Goal: Task Accomplishment & Management: Manage account settings

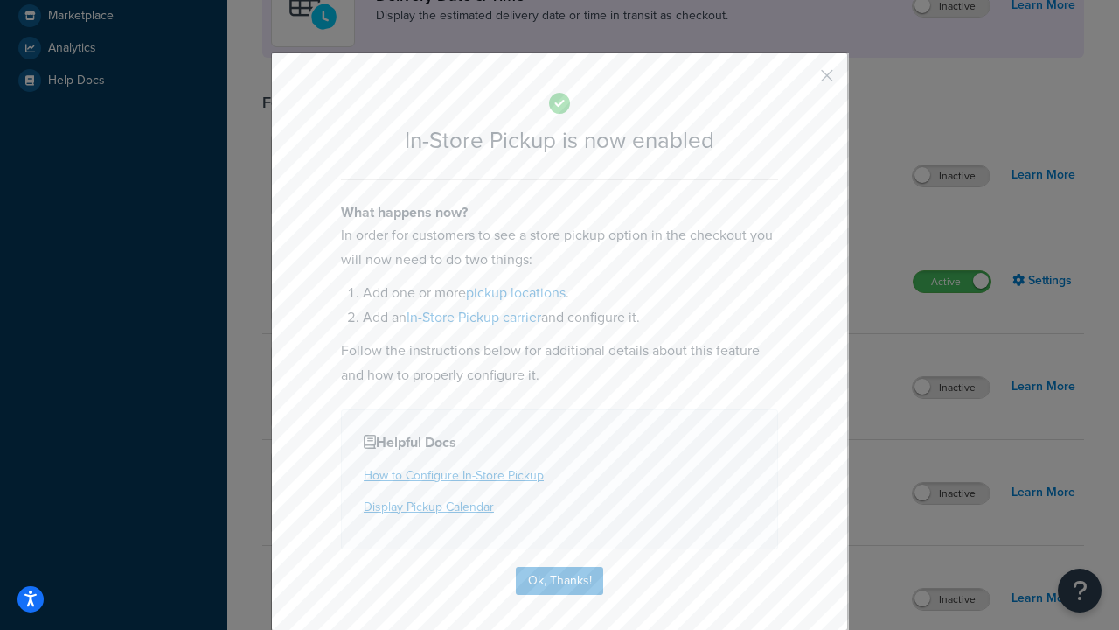
click at [801, 81] on button "button" at bounding box center [801, 82] width 4 height 4
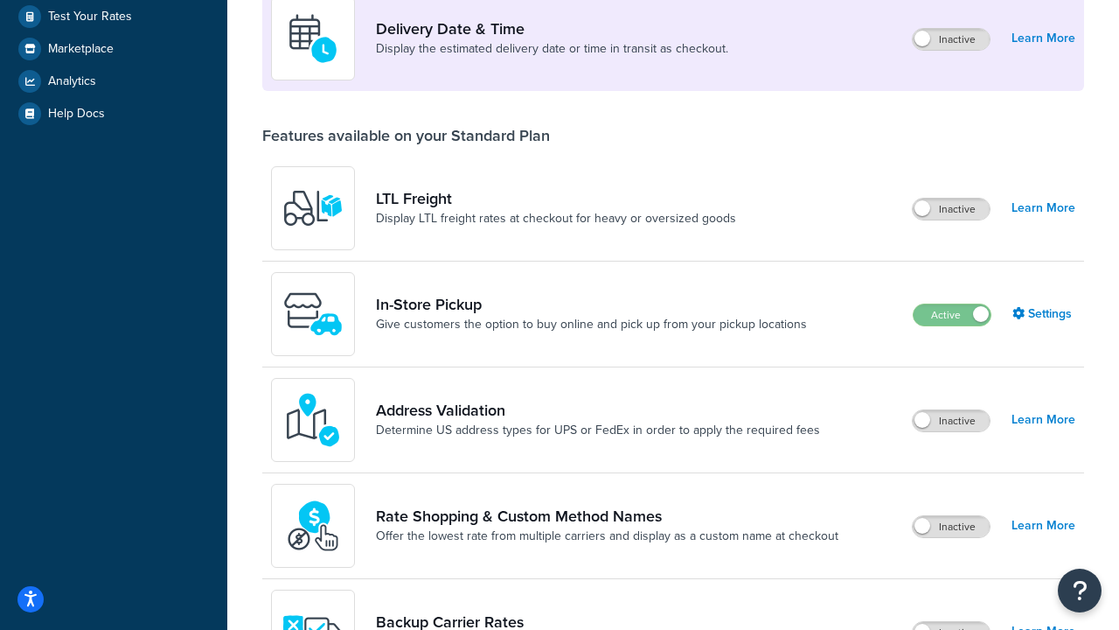
scroll to position [424, 0]
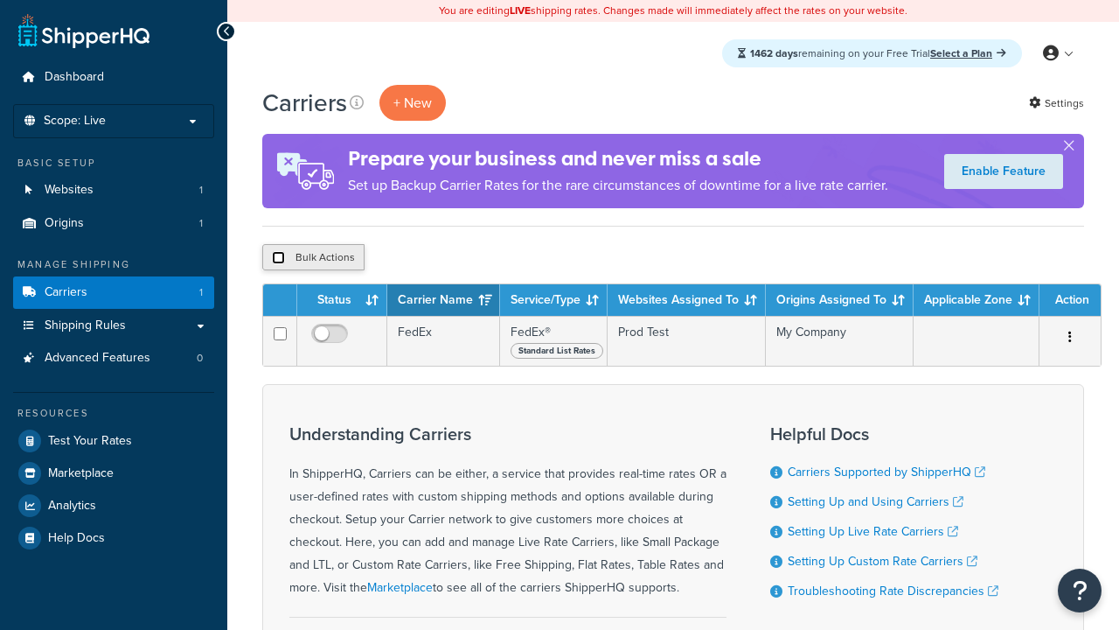
click at [278, 258] on input "checkbox" at bounding box center [278, 257] width 13 height 13
checkbox input "true"
click at [0, 0] on button "Delete" at bounding box center [0, 0] width 0 height 0
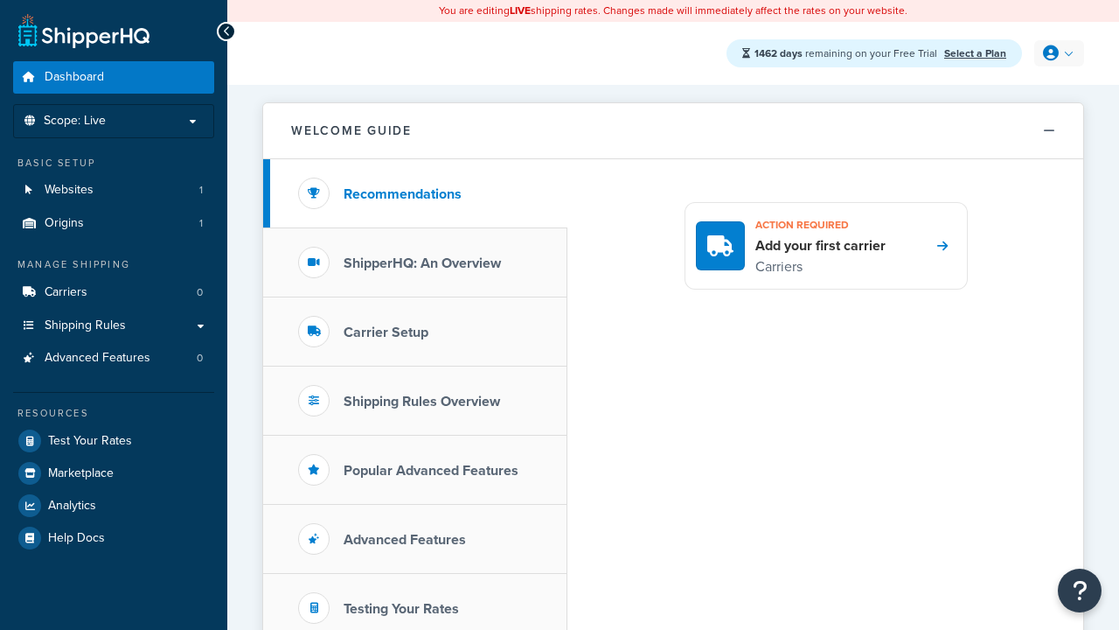
click at [1057, 53] on icon at bounding box center [1051, 53] width 16 height 16
click at [1006, 89] on span "My Profile" at bounding box center [984, 88] width 49 height 17
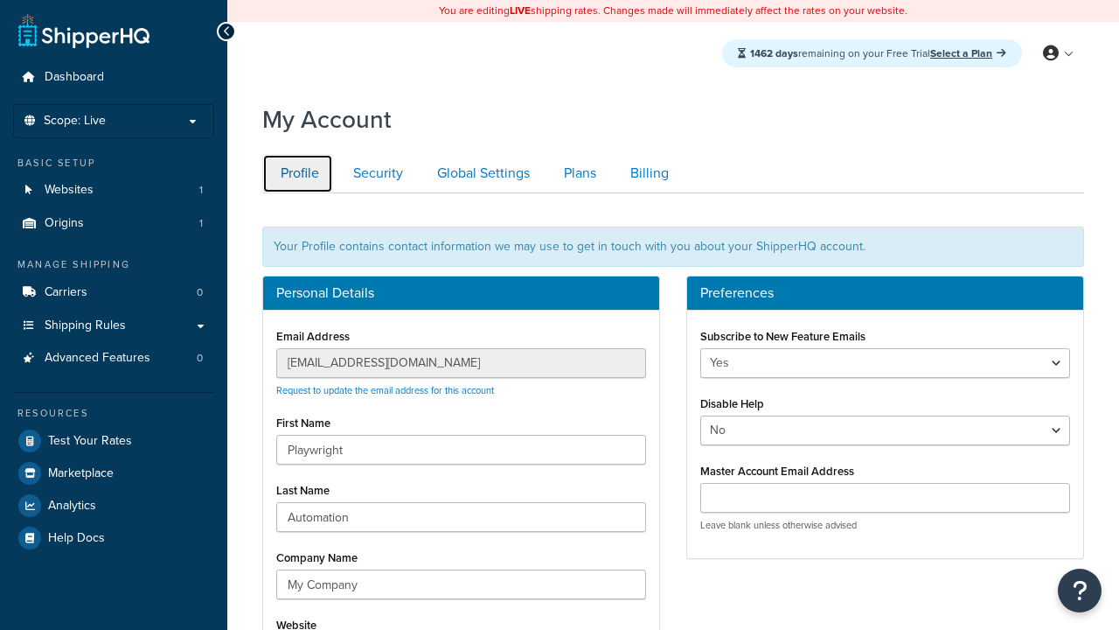
click at [297, 173] on link "Profile" at bounding box center [297, 173] width 71 height 39
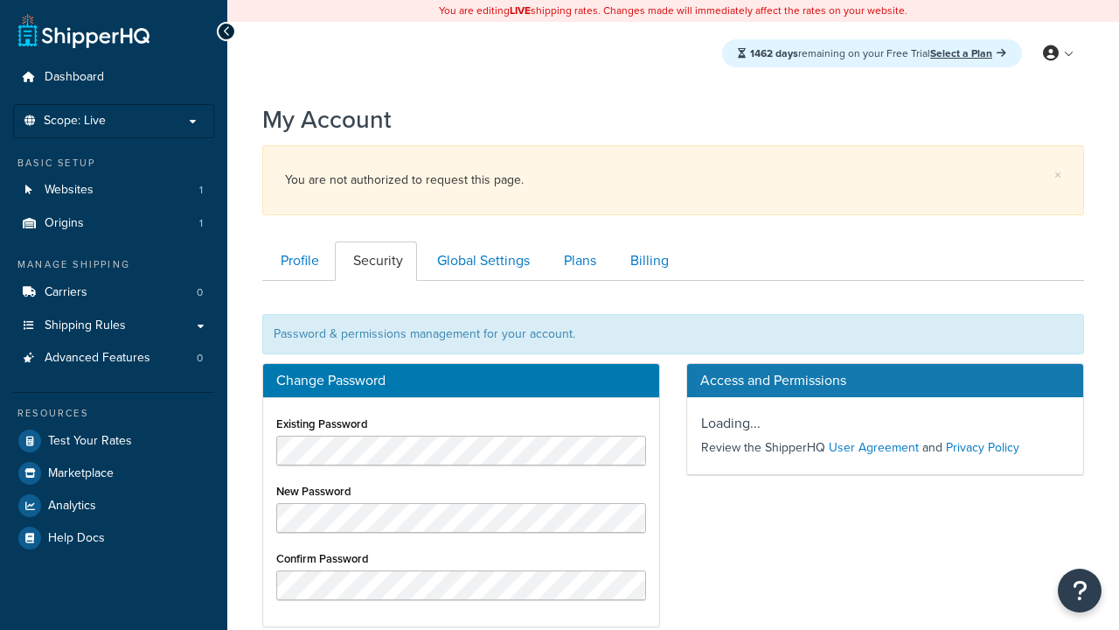
scroll to position [281, 0]
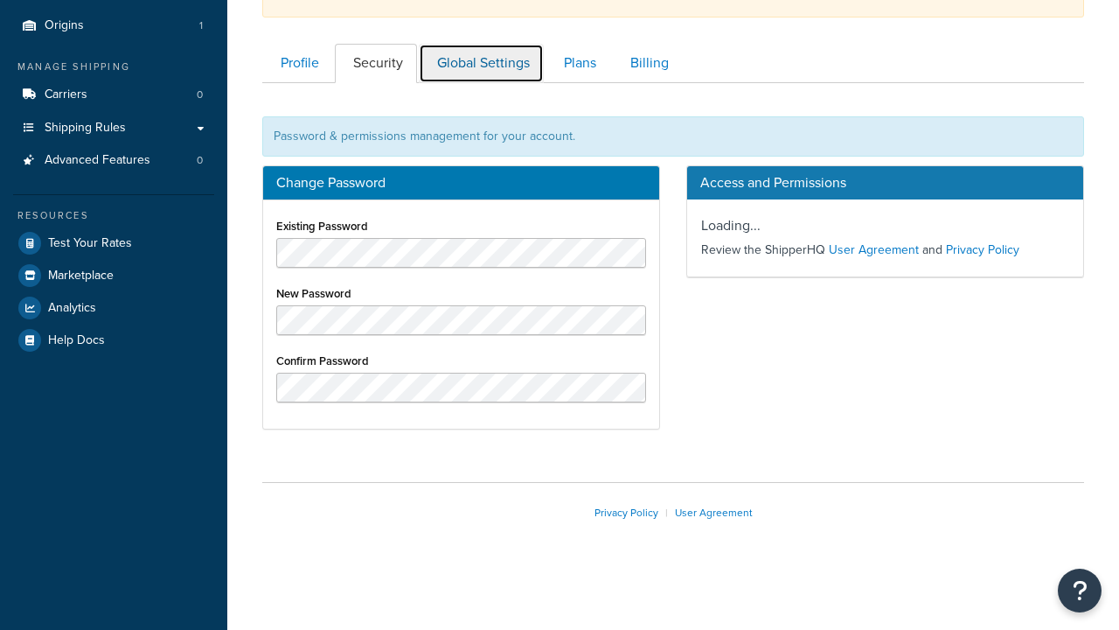
click at [481, 63] on link "Global Settings" at bounding box center [481, 63] width 125 height 39
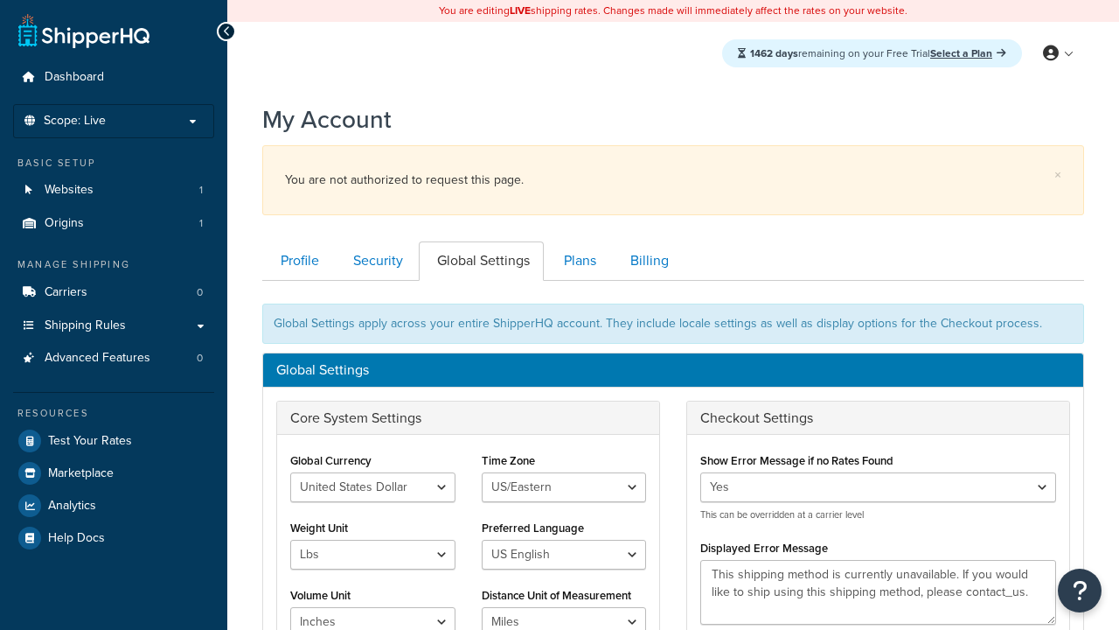
scroll to position [281, 0]
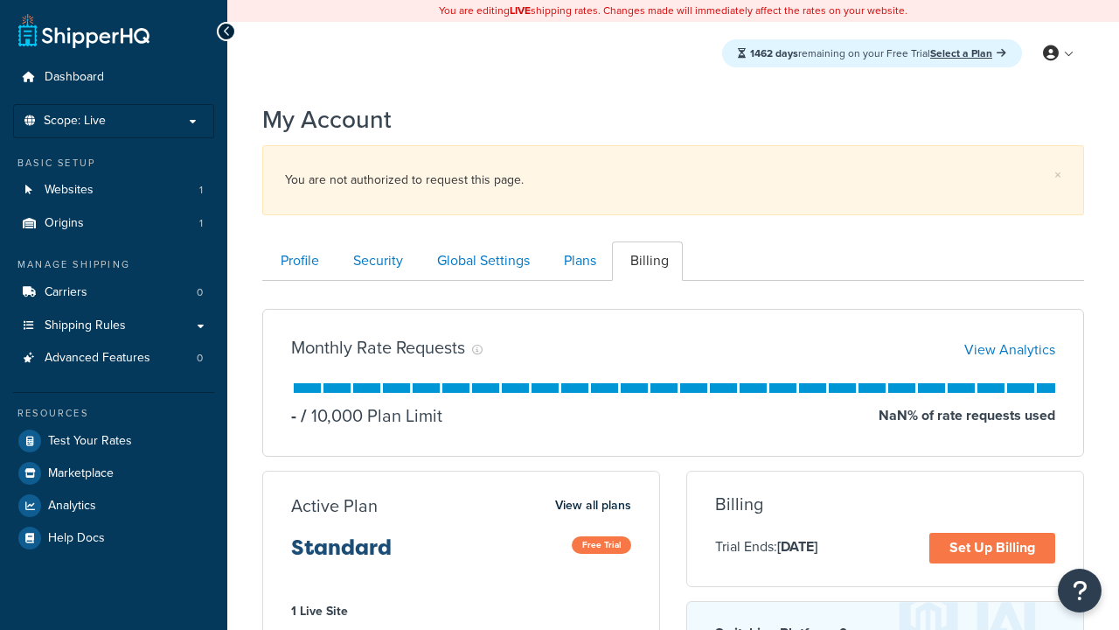
scroll to position [281, 0]
